Goal: Transaction & Acquisition: Obtain resource

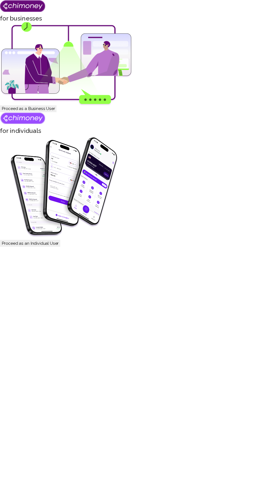
scroll to position [19, 0]
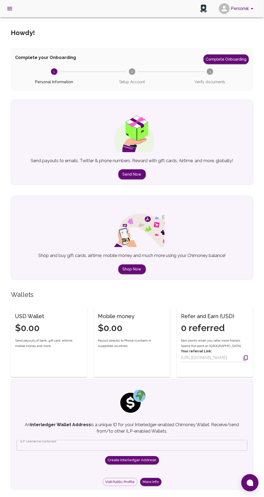
click at [145, 428] on p "An Interledger Wallet Address is a unique ID for your Interledger-enabled Chimo…" at bounding box center [131, 428] width 231 height 13
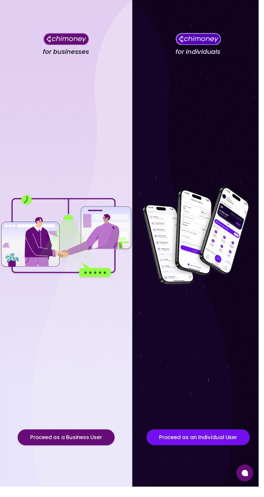
click at [254, 492] on button at bounding box center [249, 483] width 17 height 17
click at [253, 492] on button at bounding box center [249, 483] width 17 height 17
click at [253, 487] on icon at bounding box center [250, 483] width 6 height 6
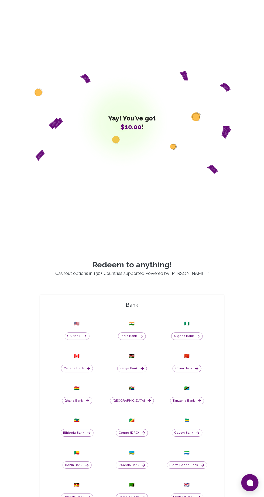
click at [250, 488] on button at bounding box center [249, 483] width 17 height 17
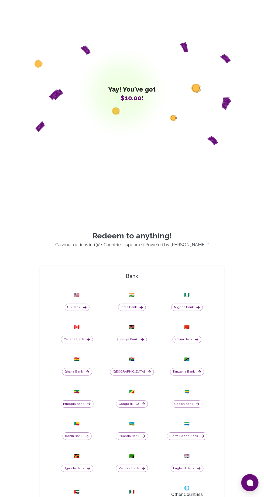
click at [254, 492] on button at bounding box center [249, 483] width 17 height 17
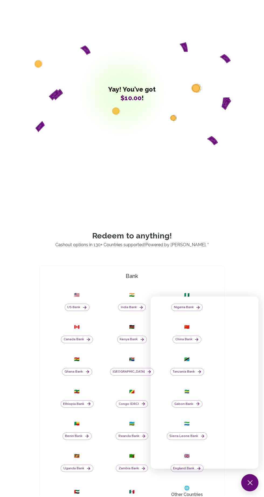
click at [181, 142] on div "Yay! You’ve got $10.00 !" at bounding box center [132, 94] width 198 height 224
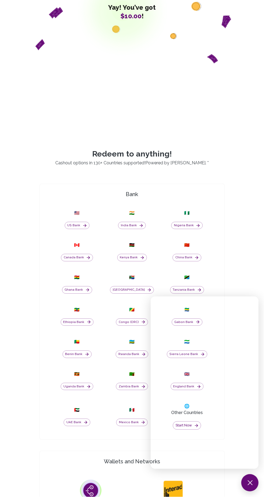
scroll to position [148, 0]
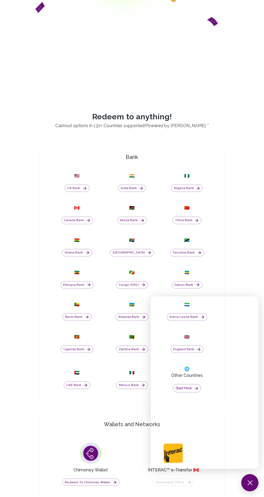
click at [253, 492] on button at bounding box center [249, 483] width 17 height 17
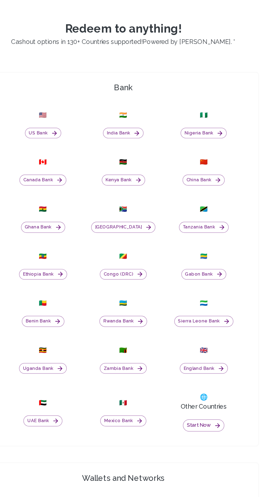
scroll to position [148, 0]
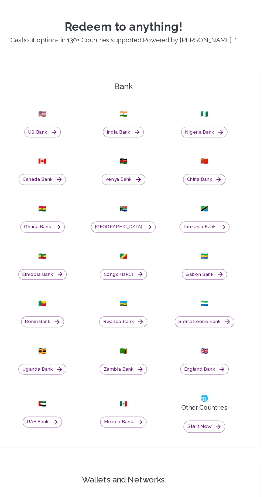
click at [196, 391] on icon "button" at bounding box center [196, 389] width 3 height 3
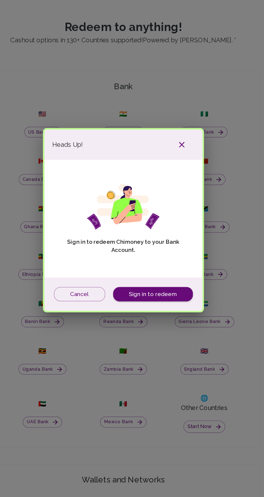
click at [151, 304] on link "Sign in to redeem" at bounding box center [152, 299] width 54 height 10
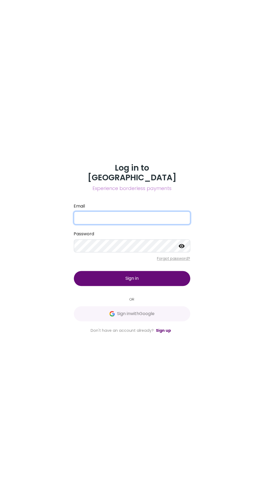
click at [116, 225] on input "Email" at bounding box center [132, 218] width 116 height 13
click at [158, 321] on button "Sign in with Google" at bounding box center [132, 314] width 116 height 15
click at [137, 225] on input "Email" at bounding box center [132, 218] width 116 height 13
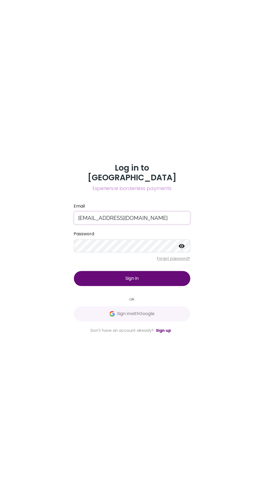
type input "[EMAIL_ADDRESS][DOMAIN_NAME]"
click at [167, 286] on button "Sign in" at bounding box center [132, 278] width 116 height 15
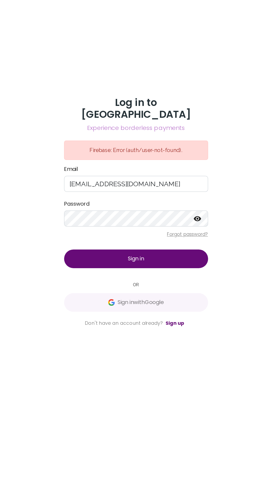
click at [166, 341] on link "Sign up" at bounding box center [163, 338] width 15 height 5
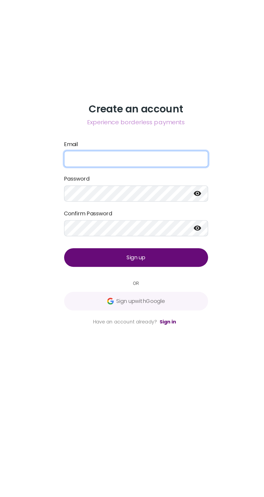
click at [119, 210] on input "Email" at bounding box center [132, 203] width 116 height 13
type input "Nnatha"
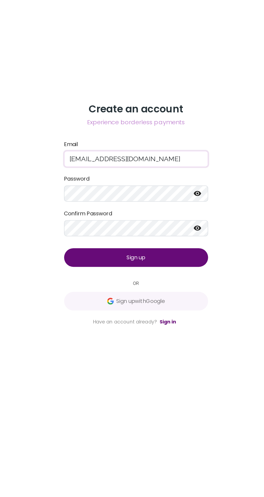
type input "[EMAIL_ADDRESS][DOMAIN_NAME]"
click at [158, 291] on button "Sign up" at bounding box center [132, 283] width 116 height 15
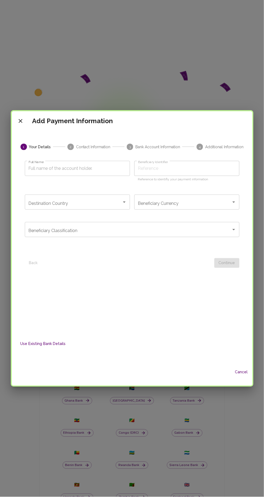
click at [90, 170] on input "Full Name" at bounding box center [77, 168] width 105 height 15
click at [56, 168] on input "Full Name" at bounding box center [77, 168] width 105 height 15
type input "N"
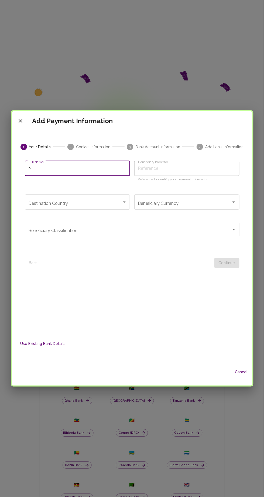
type input "N"
type input "Na"
type input "Nat"
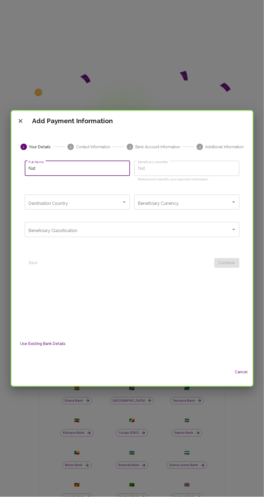
type input "Nath"
type input "[PERSON_NAME]"
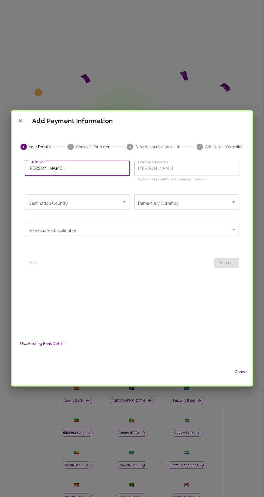
type input "[PERSON_NAME]"
type input "[PERSON_NAME] [PERSON_NAME]"
click at [42, 203] on div "Destination Country Destination Country" at bounding box center [77, 202] width 105 height 15
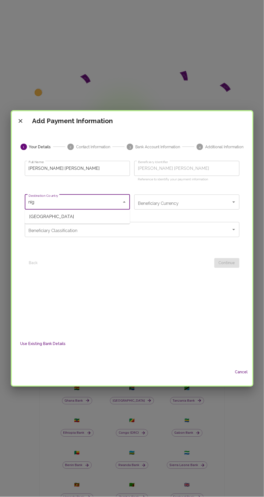
click at [233, 203] on icon "Open" at bounding box center [234, 202] width 6 height 6
type input "nig"
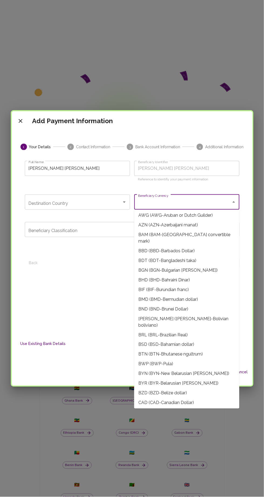
scroll to position [91, 0]
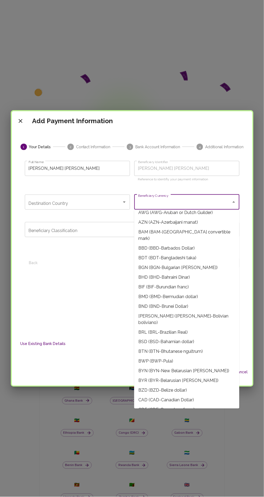
type input "g"
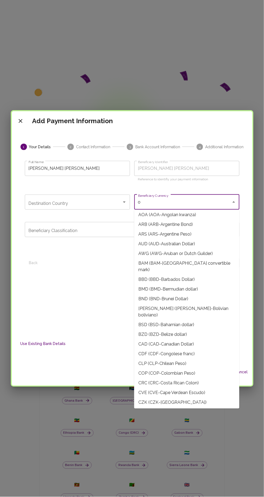
scroll to position [0, 0]
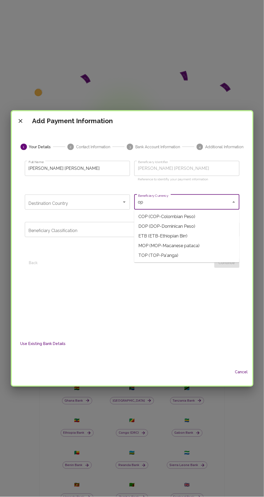
type input "o"
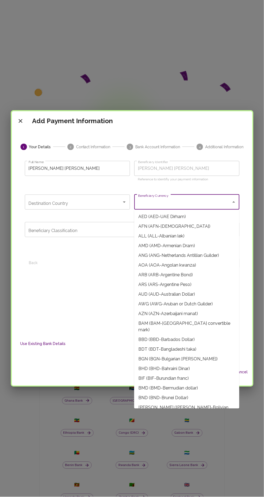
click at [223, 201] on input "Beneficiary Currency" at bounding box center [183, 202] width 92 height 10
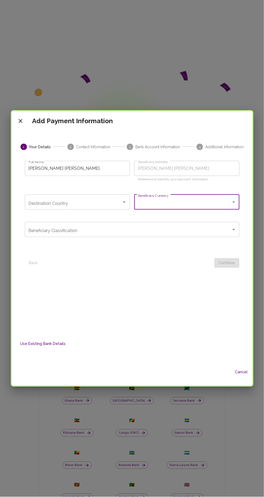
click at [81, 139] on div "1 Your Details 2 Contact Information 3 Bank Account Information 4 Additional In…" at bounding box center [132, 245] width 228 height 229
click at [42, 349] on button "Use Existing Bank Details" at bounding box center [43, 344] width 50 height 10
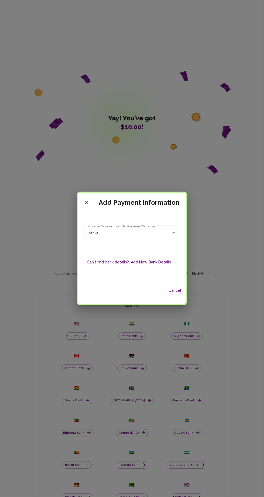
click at [109, 238] on input "Select" at bounding box center [124, 233] width 75 height 10
click at [166, 235] on icon "Clear" at bounding box center [166, 232] width 5 height 5
click at [152, 263] on button "Can't find bank details?, Add New Bank Details" at bounding box center [129, 263] width 88 height 10
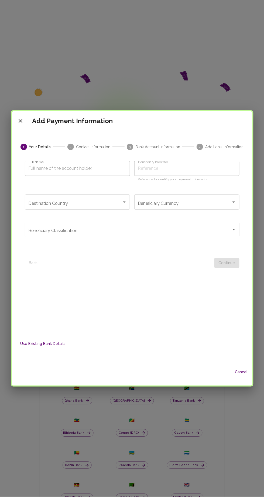
click at [42, 204] on div "Destination Country Destination Country" at bounding box center [77, 202] width 105 height 15
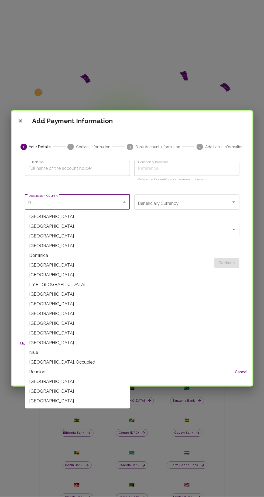
type input "n"
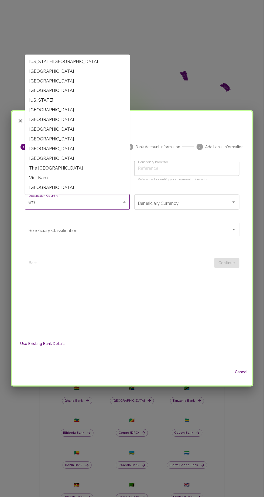
click at [36, 71] on span "[GEOGRAPHIC_DATA]" at bounding box center [77, 72] width 105 height 10
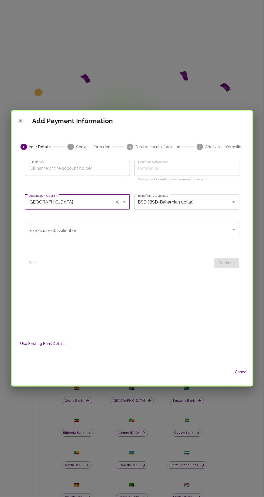
type input "[GEOGRAPHIC_DATA]"
click at [45, 168] on input "Full Name" at bounding box center [77, 168] width 105 height 15
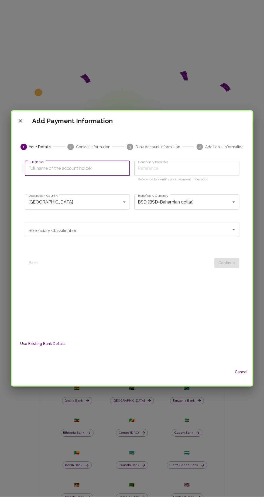
type input "[PERSON_NAME] [PERSON_NAME]"
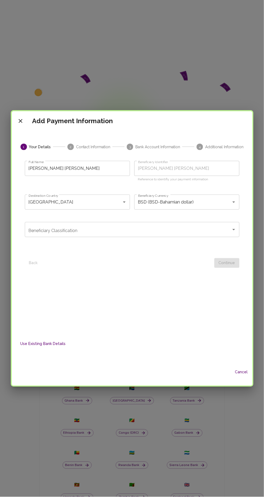
click at [54, 231] on div "Beneficiary Classification Beneficiary Classification" at bounding box center [132, 229] width 215 height 15
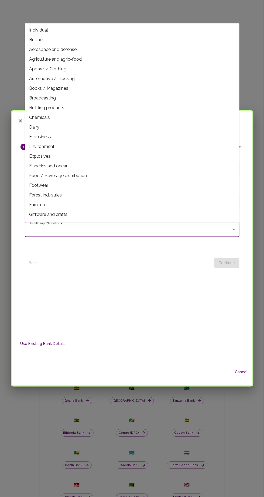
click at [46, 299] on div "1 Your Details 2 Contact Information 3 Bank Account Information 4 Additional In…" at bounding box center [132, 233] width 228 height 178
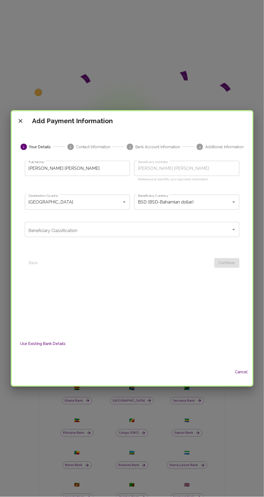
click at [51, 230] on div "Beneficiary Classification Beneficiary Classification" at bounding box center [132, 229] width 215 height 15
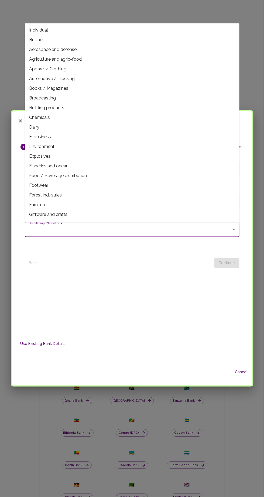
click at [45, 161] on span "Fisheries and oceans" at bounding box center [132, 166] width 215 height 10
type input "Fisheries and oceans"
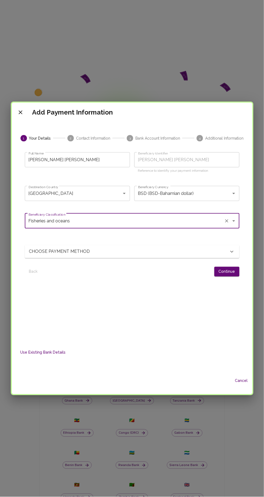
click at [83, 254] on p "CHOOSE PAYMENT METHOD" at bounding box center [62, 252] width 66 height 6
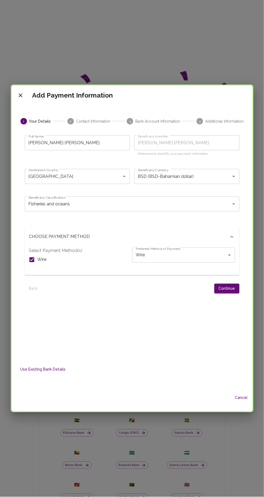
click at [229, 255] on icon "Open" at bounding box center [229, 255] width 3 height 1
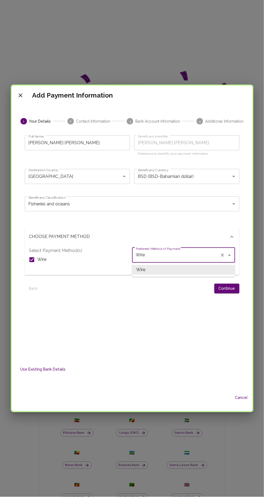
click at [231, 257] on icon "Close" at bounding box center [229, 255] width 6 height 6
click at [221, 255] on icon "Clear" at bounding box center [222, 255] width 5 height 5
click at [234, 239] on icon at bounding box center [232, 237] width 6 height 6
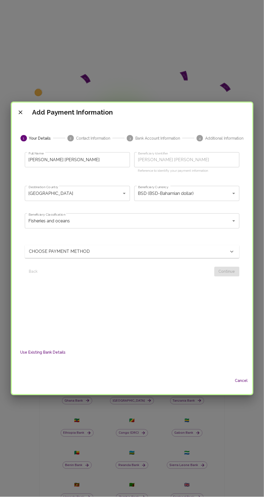
click at [231, 253] on icon at bounding box center [232, 252] width 6 height 6
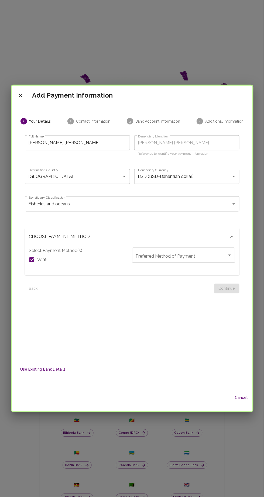
click at [229, 255] on icon "Open" at bounding box center [229, 255] width 3 height 1
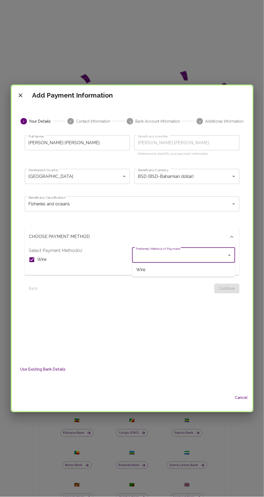
click at [210, 272] on span "Wire" at bounding box center [183, 270] width 103 height 10
type input "Wire"
click at [232, 291] on button "Continue" at bounding box center [226, 289] width 25 height 10
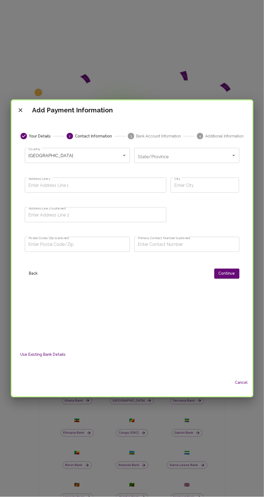
click at [215, 157] on input "State/Province" at bounding box center [183, 155] width 92 height 10
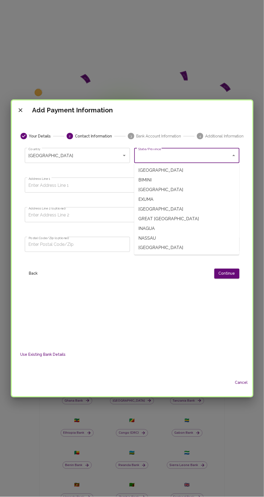
click at [94, 283] on div "Your Details 2 Contact Information 3 Bank Account Information 4 Additional Info…" at bounding box center [132, 233] width 228 height 200
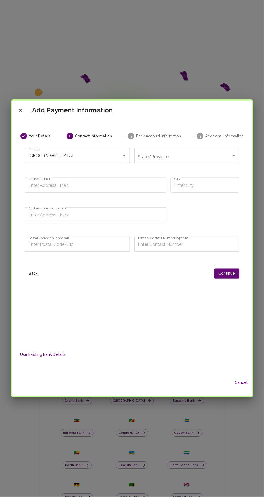
click at [24, 114] on button "close" at bounding box center [20, 110] width 11 height 11
